Goal: Task Accomplishment & Management: Manage account settings

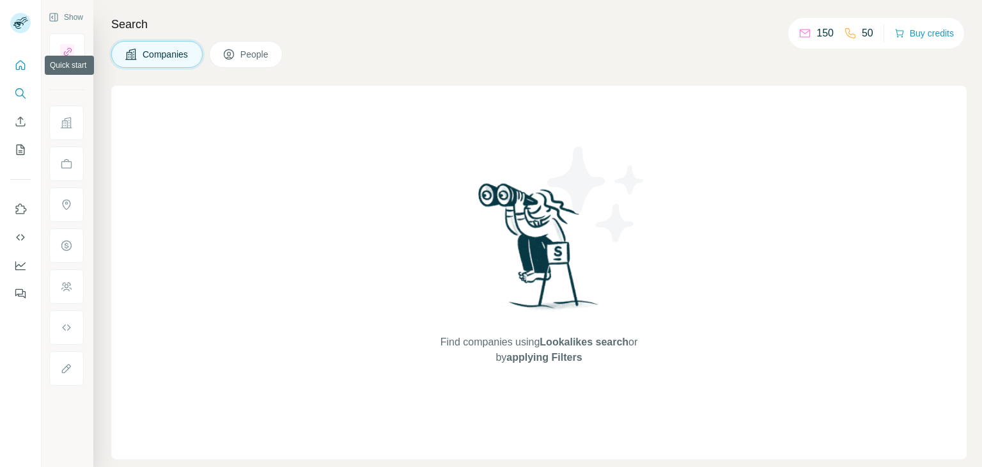
click at [12, 66] on button "Quick start" at bounding box center [20, 65] width 20 height 23
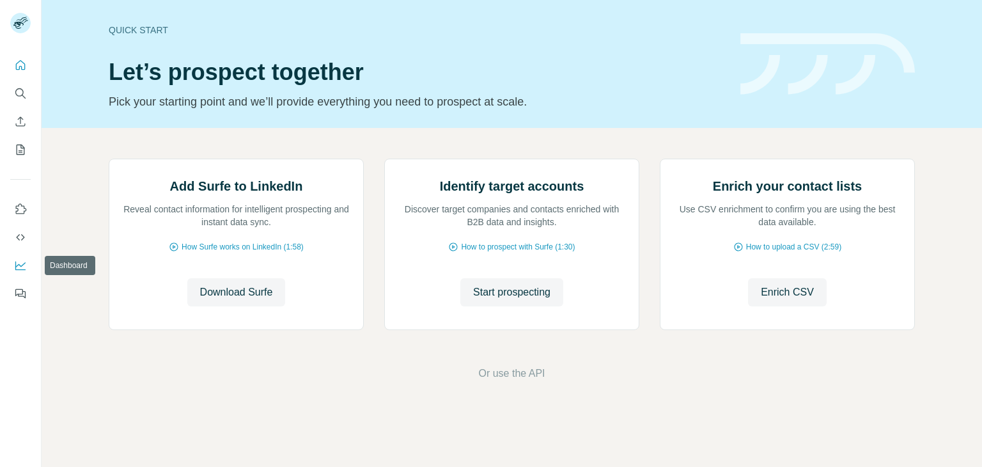
click at [22, 263] on icon "Dashboard" at bounding box center [20, 265] width 13 height 13
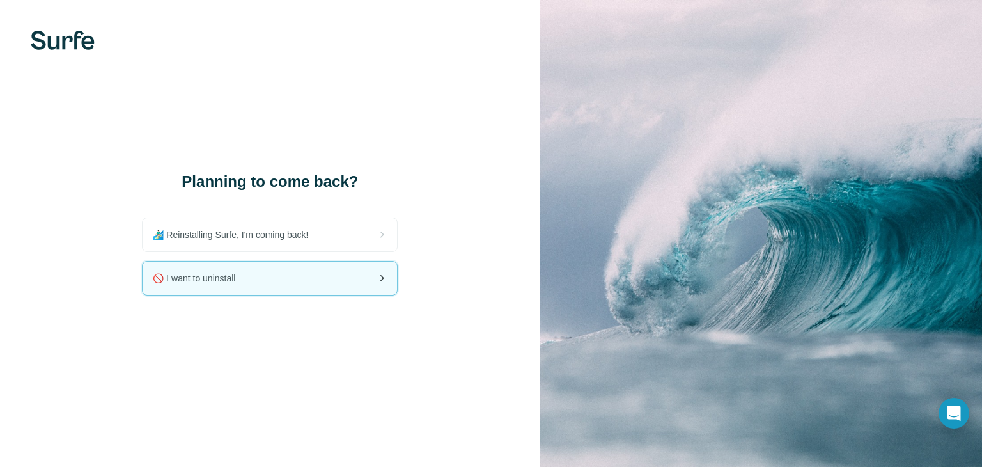
click at [338, 281] on div "🚫 I want to uninstall" at bounding box center [270, 277] width 254 height 33
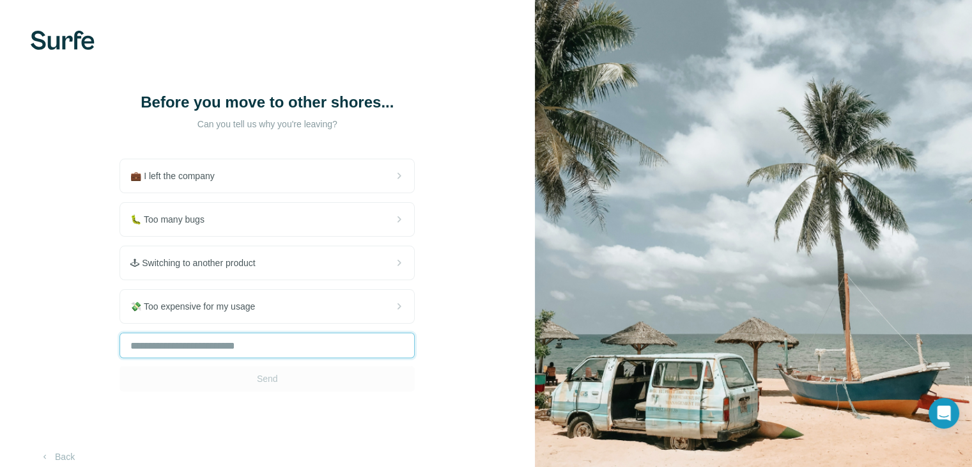
click at [268, 358] on input "text" at bounding box center [267, 345] width 295 height 26
type input "**********"
click at [270, 385] on span "Send" at bounding box center [267, 378] width 21 height 13
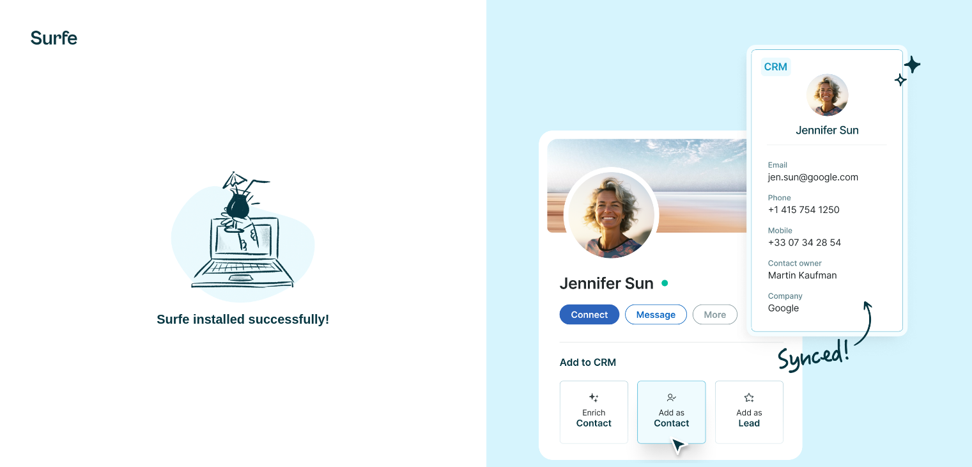
scroll to position [32, 0]
